Goal: Register for event/course

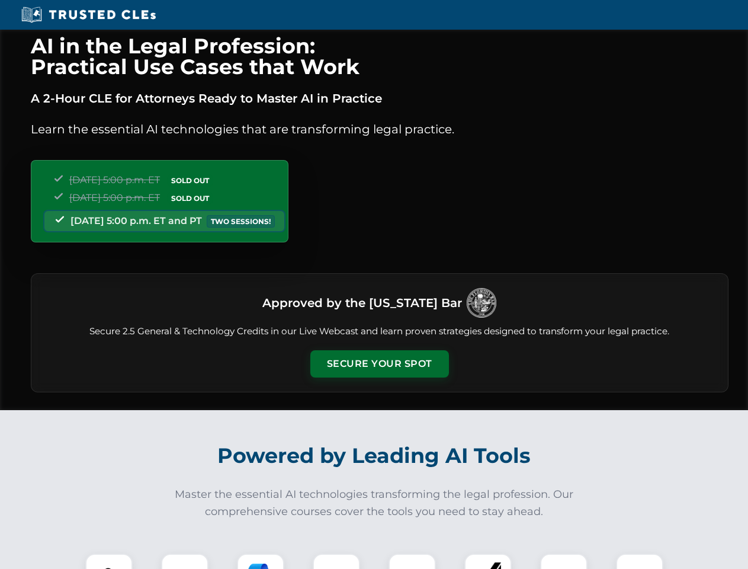
click at [379, 364] on button "Secure Your Spot" at bounding box center [379, 363] width 139 height 27
click at [109, 561] on img at bounding box center [109, 577] width 34 height 34
